Goal: Task Accomplishment & Management: Use online tool/utility

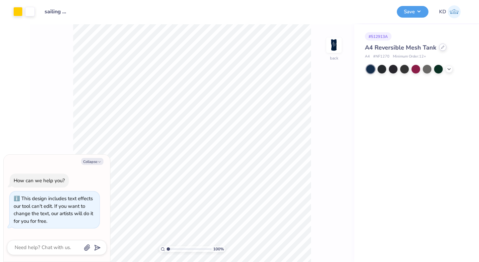
click at [441, 47] on icon at bounding box center [442, 47] width 3 height 3
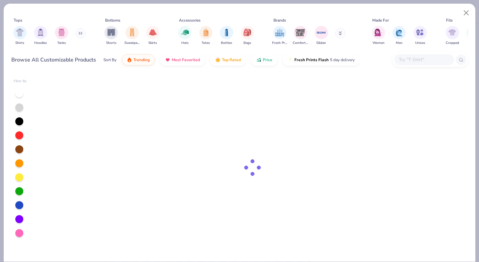
type textarea "x"
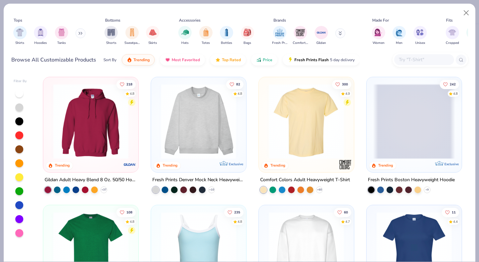
click at [433, 61] on input "text" at bounding box center [423, 60] width 51 height 8
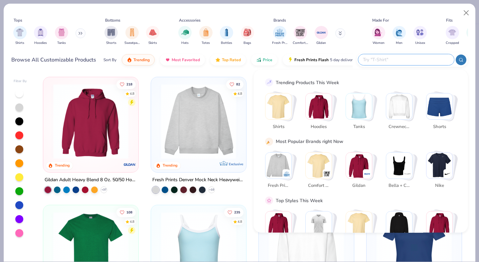
paste input "1376843"
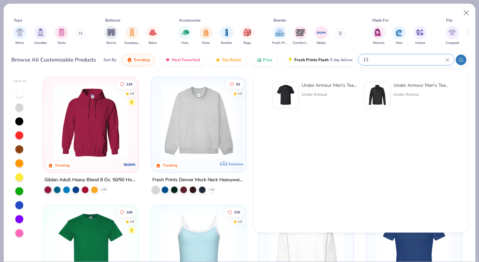
type input "1"
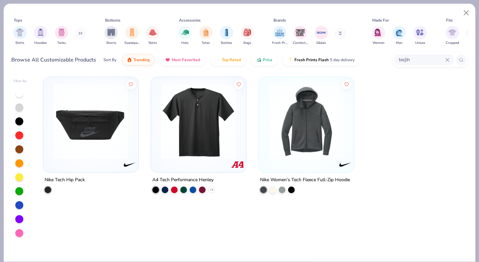
click at [413, 61] on input "tecj\h" at bounding box center [421, 60] width 47 height 8
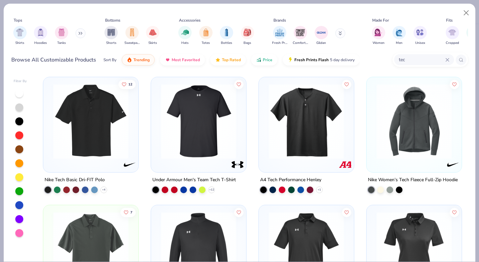
scroll to position [199, 0]
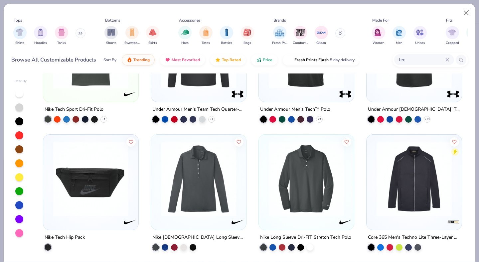
click at [414, 60] on input "tec" at bounding box center [421, 60] width 47 height 8
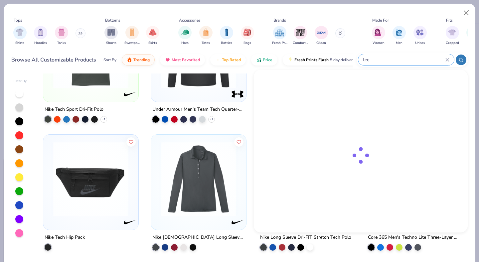
click at [414, 60] on input "tec" at bounding box center [403, 60] width 83 height 8
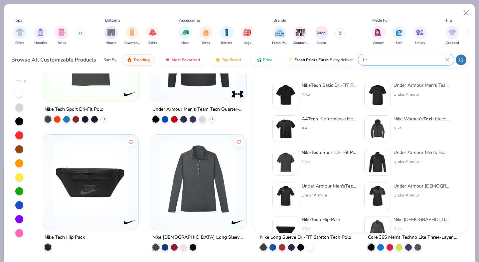
type input "t"
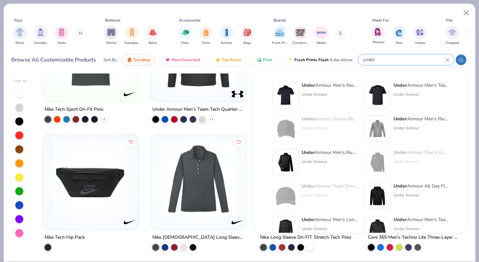
type input "under"
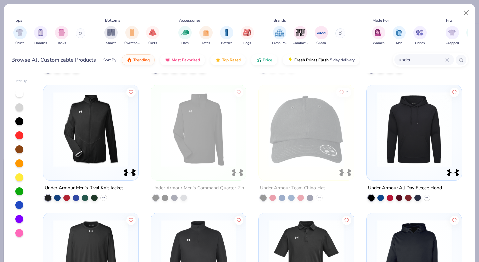
scroll to position [115, 0]
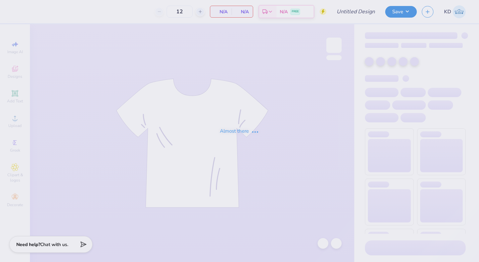
type input "sailing team pinnies '25"
